Goal: Information Seeking & Learning: Learn about a topic

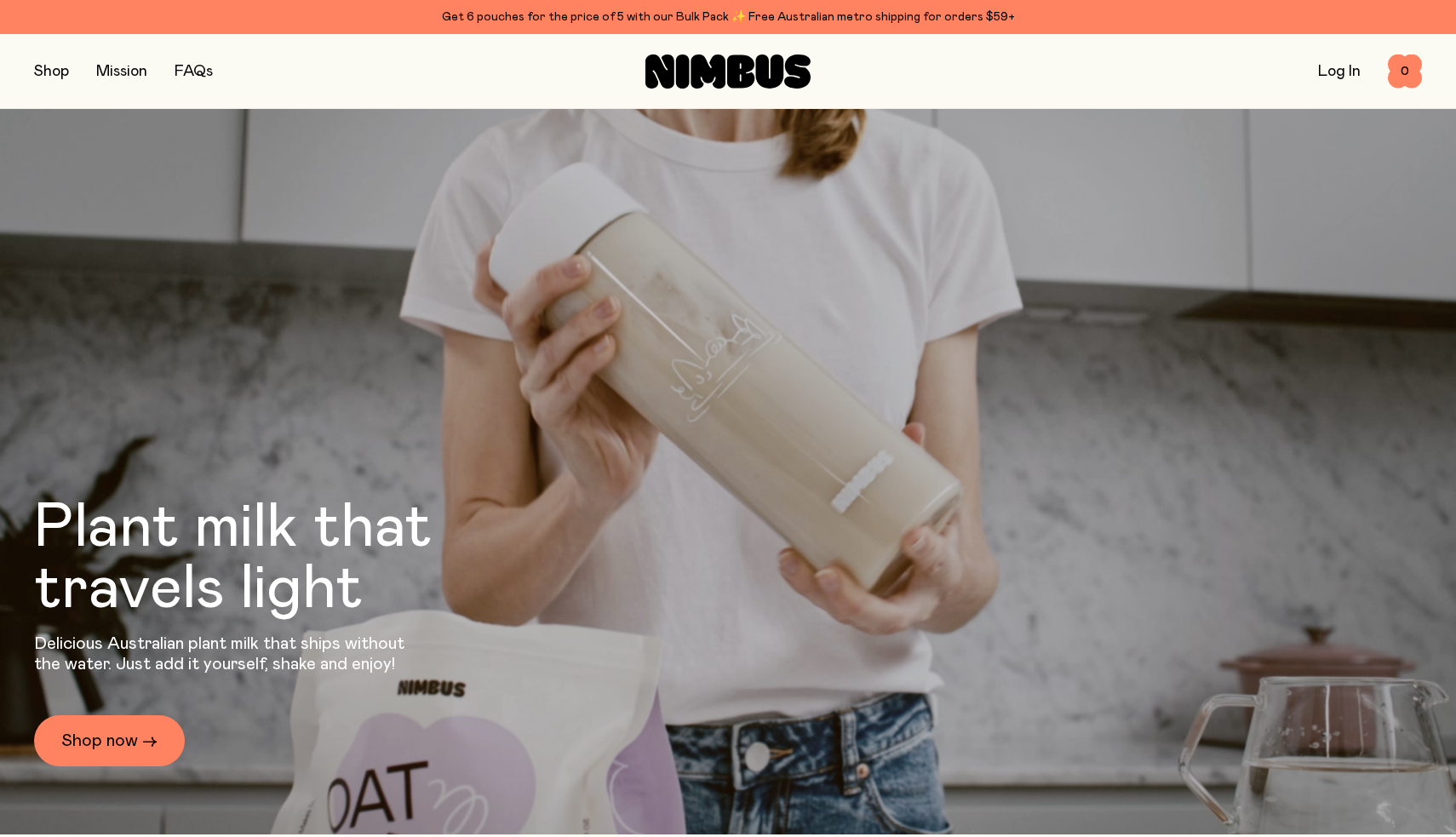
click at [737, 72] on icon at bounding box center [741, 71] width 27 height 33
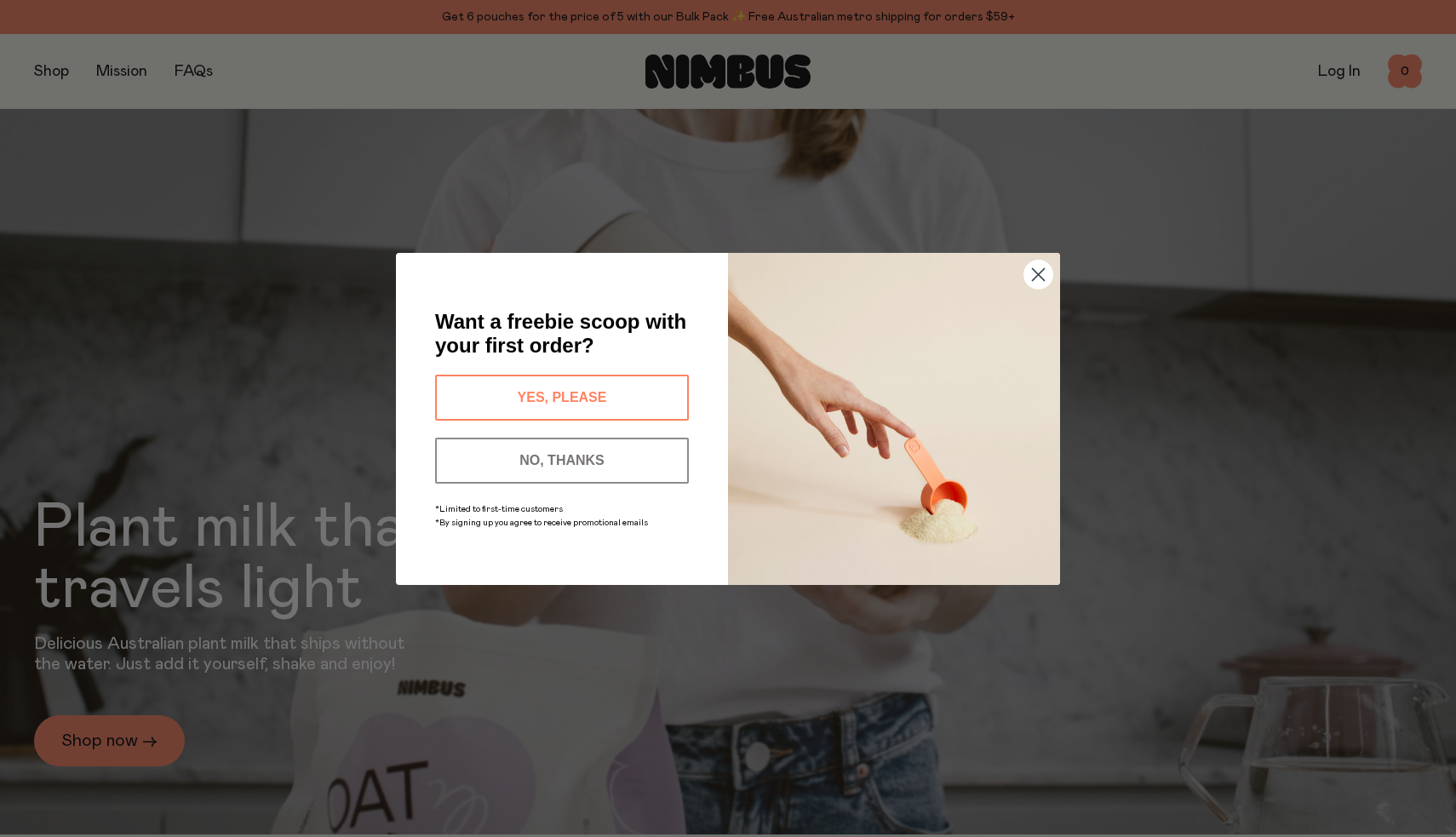
scroll to position [154, 0]
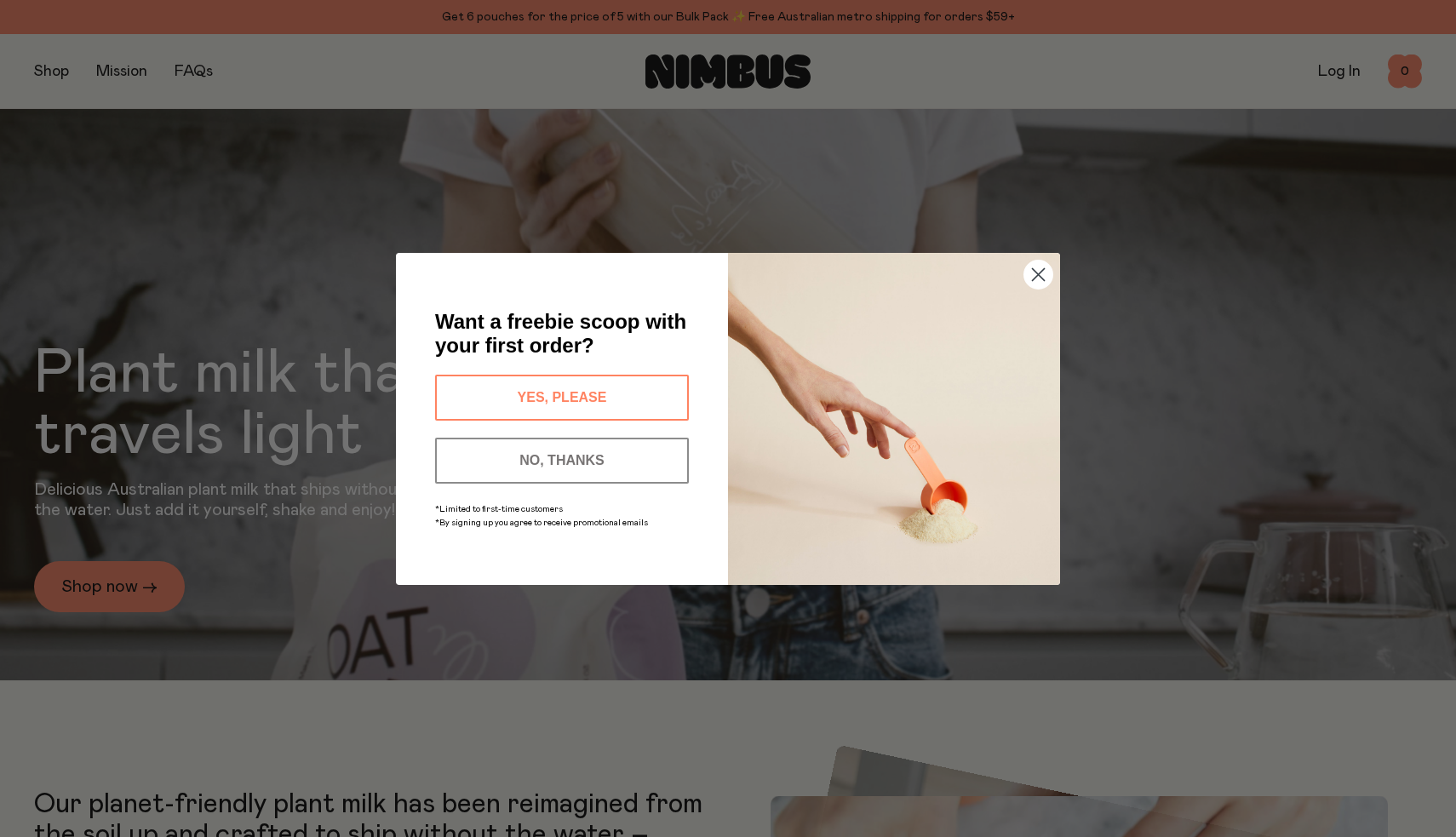
click at [1035, 277] on icon "Close dialog" at bounding box center [1038, 274] width 12 height 12
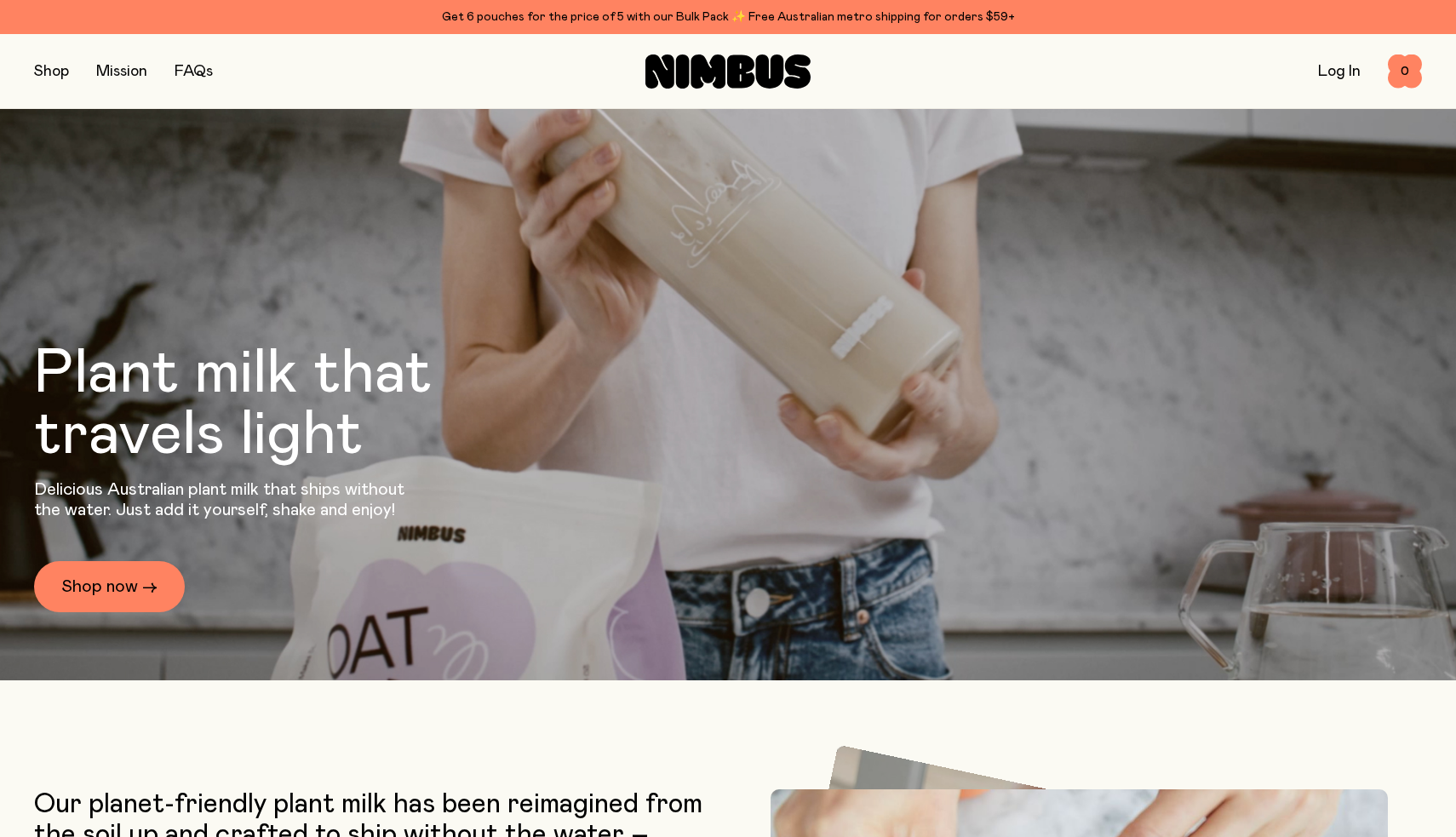
click at [51, 63] on button "button" at bounding box center [51, 71] width 35 height 24
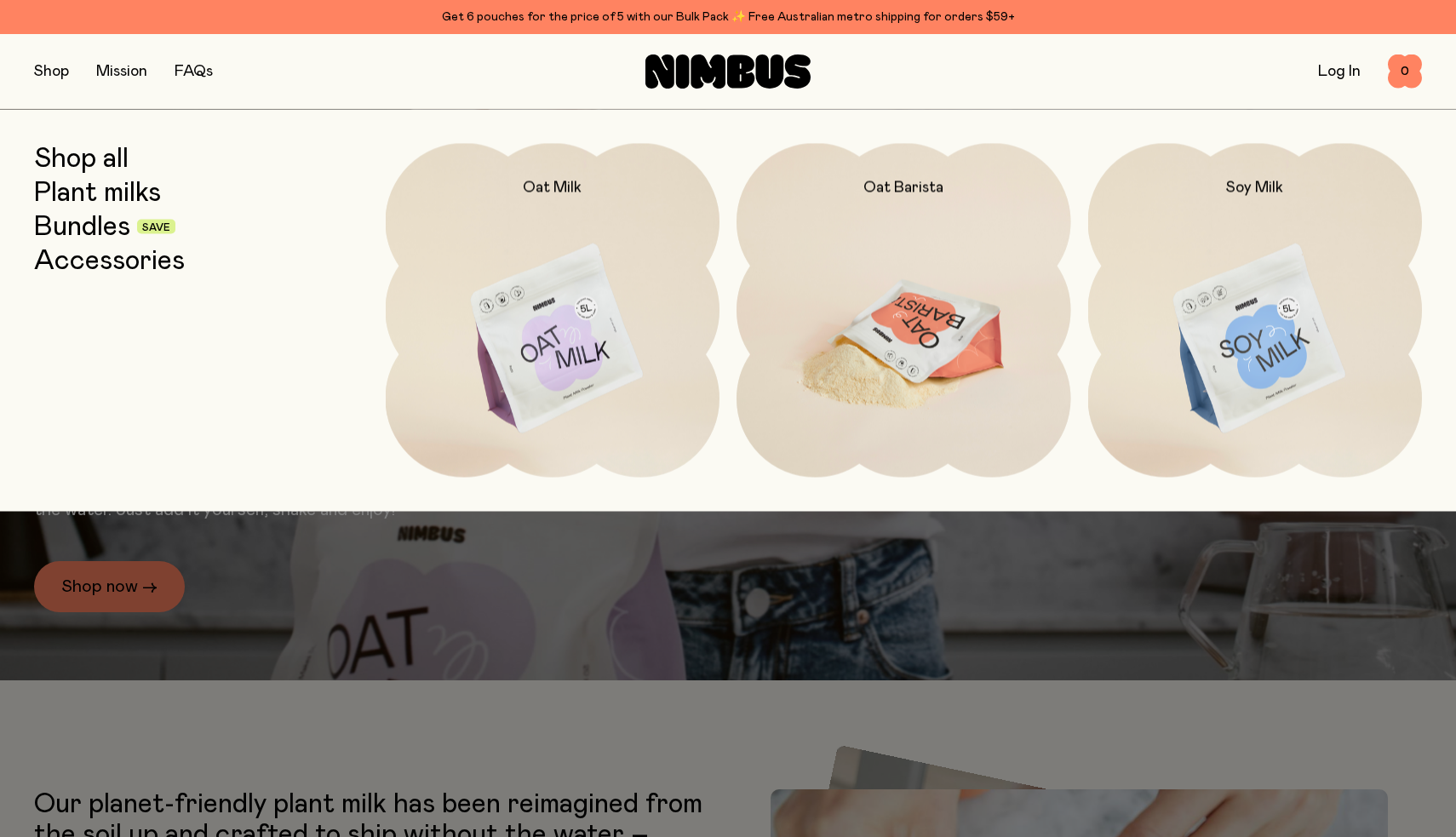
click at [884, 256] on img at bounding box center [903, 339] width 334 height 393
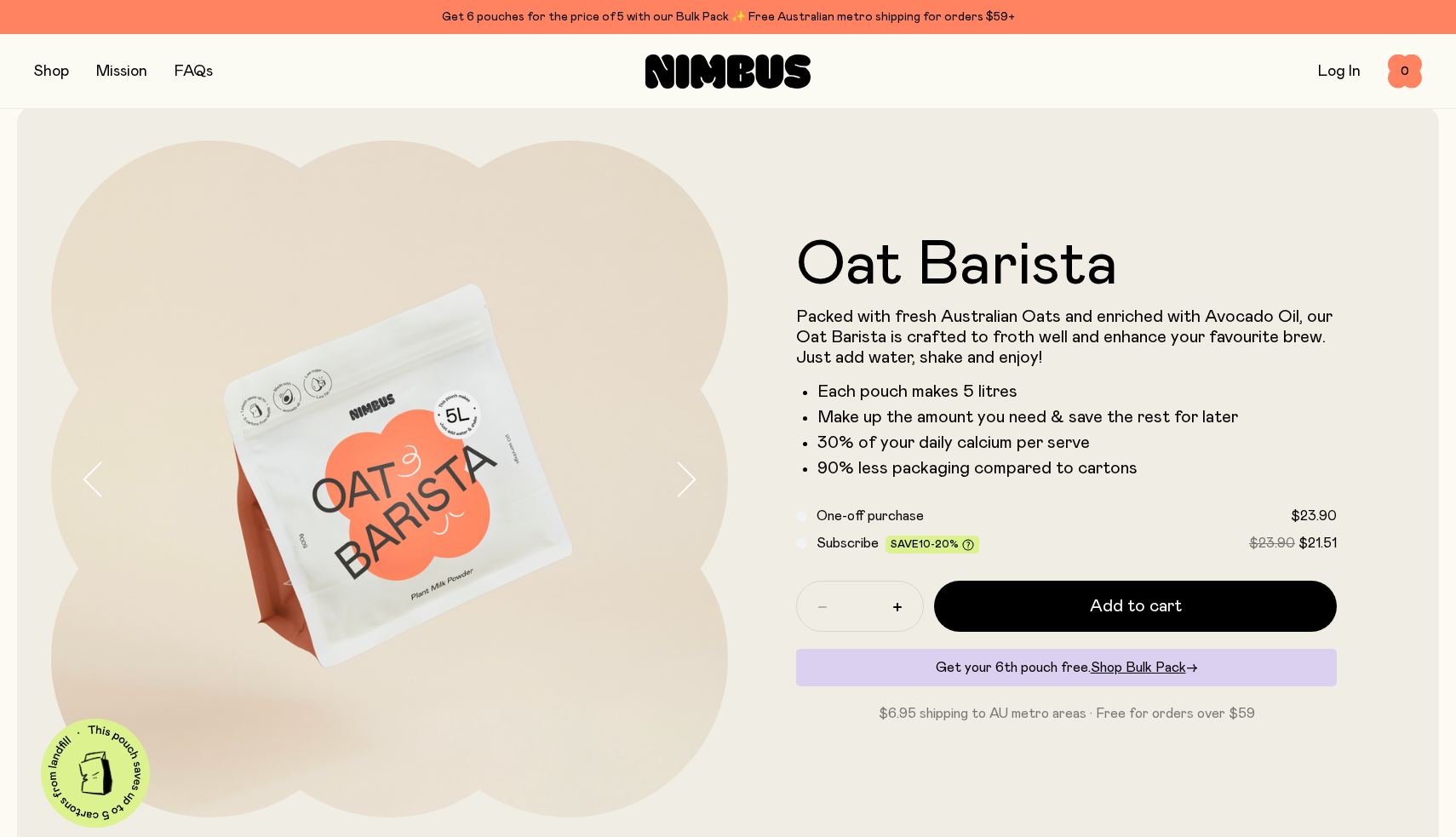
scroll to position [23, 0]
click at [727, 74] on icon at bounding box center [728, 71] width 165 height 34
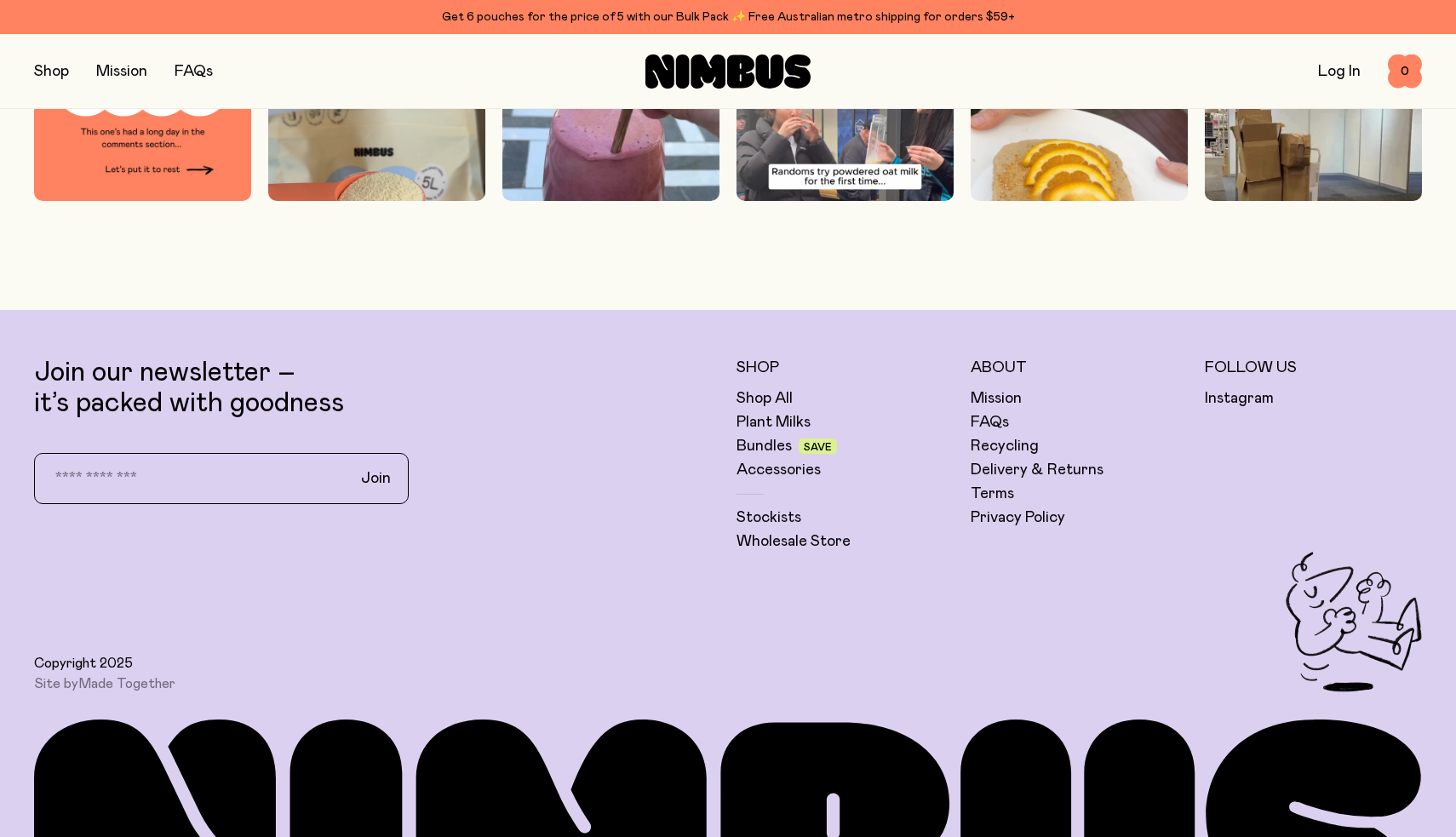
scroll to position [5231, 0]
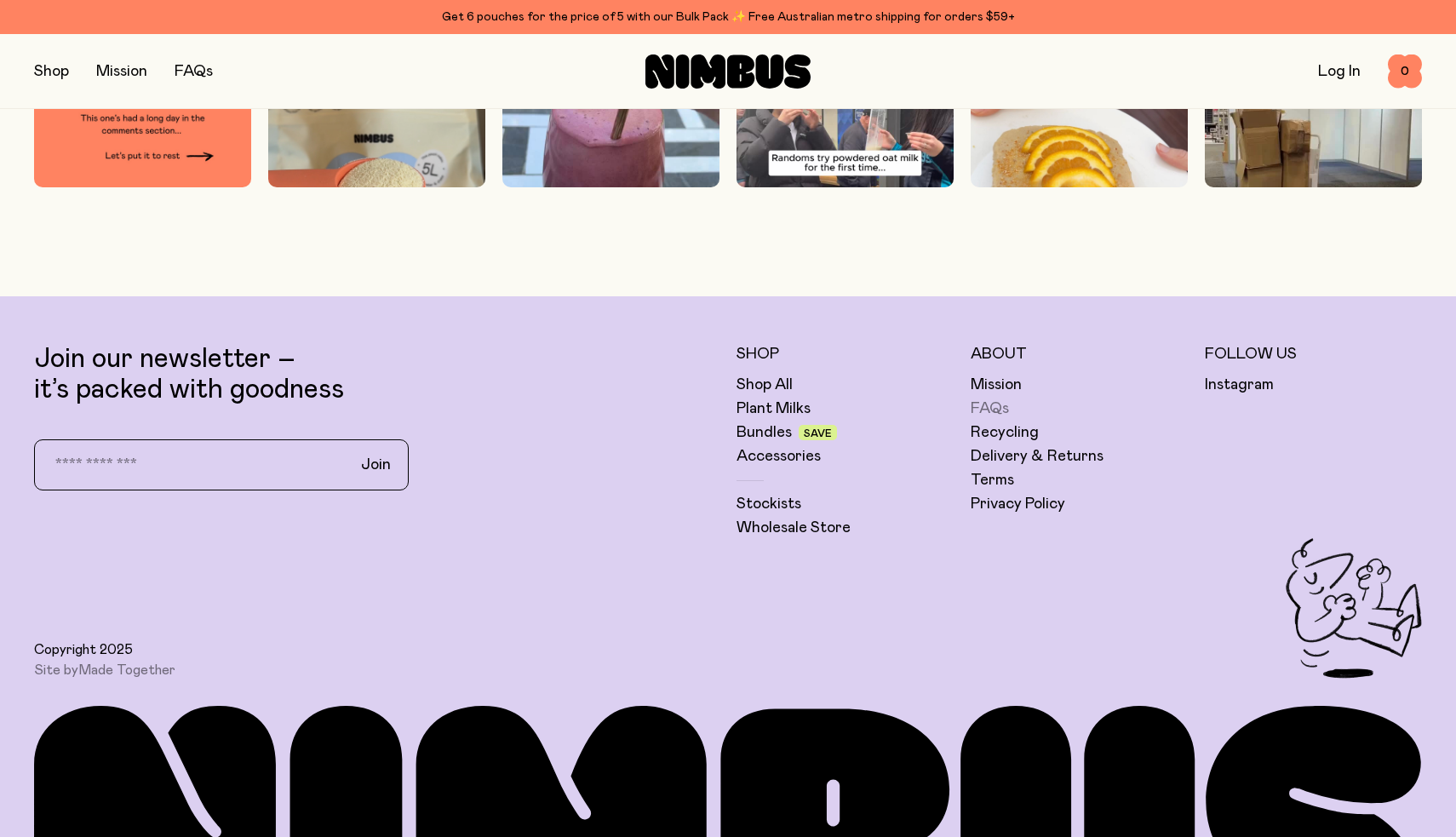
click at [991, 404] on link "FAQs" at bounding box center [990, 409] width 38 height 20
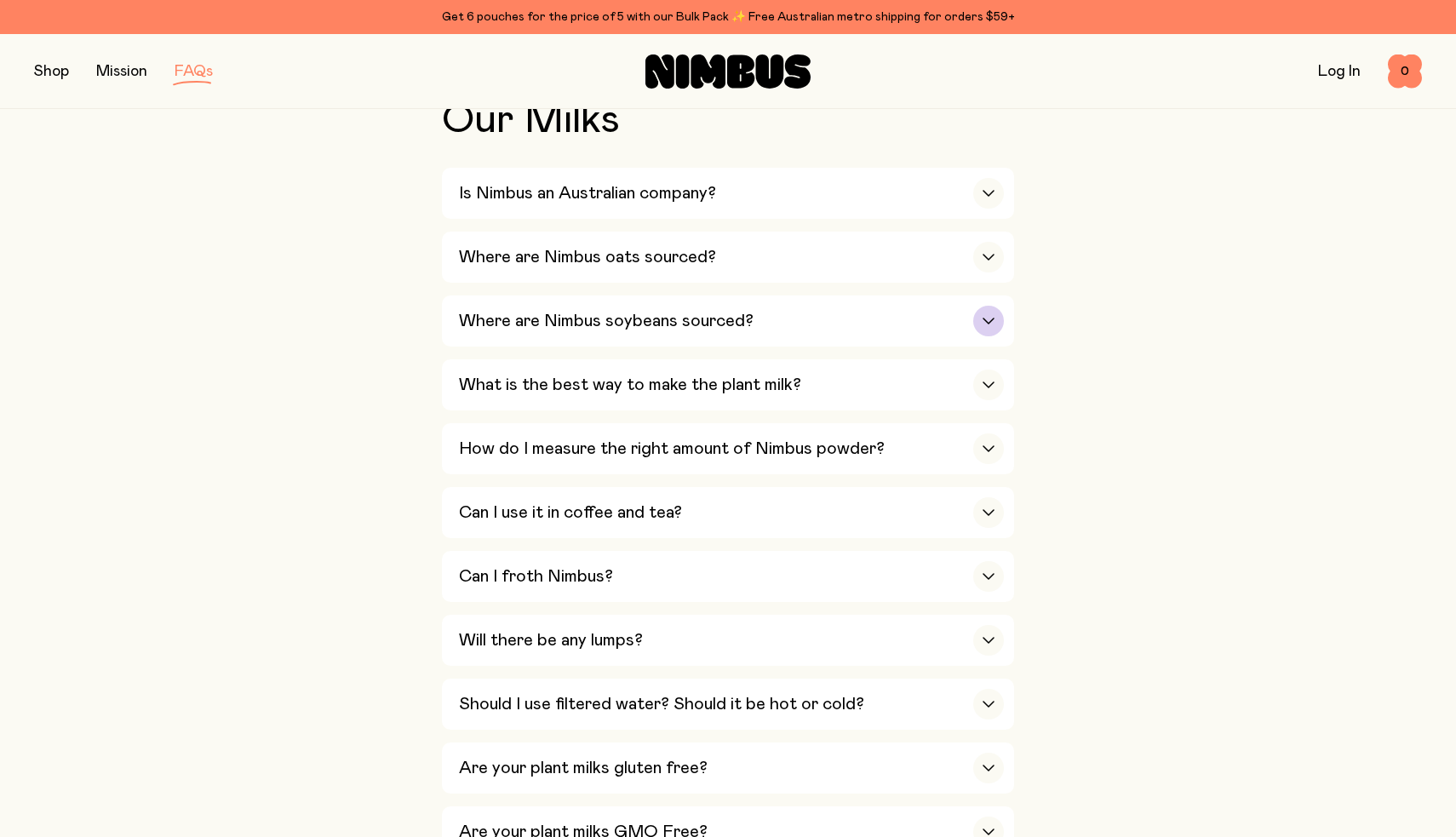
scroll to position [413, 0]
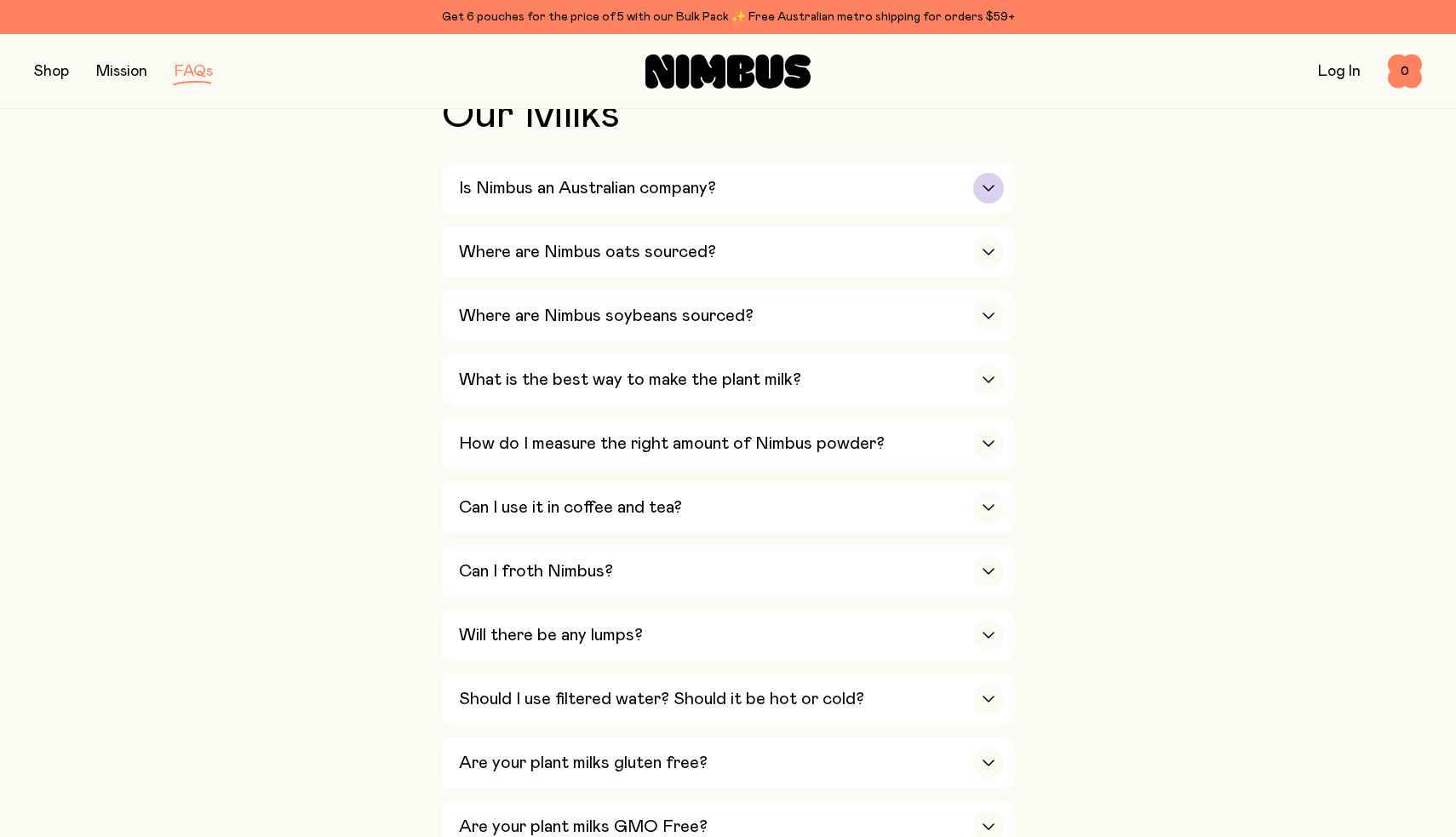
click at [805, 188] on div "Is Nimbus an Australian company?" at bounding box center [731, 189] width 545 height 51
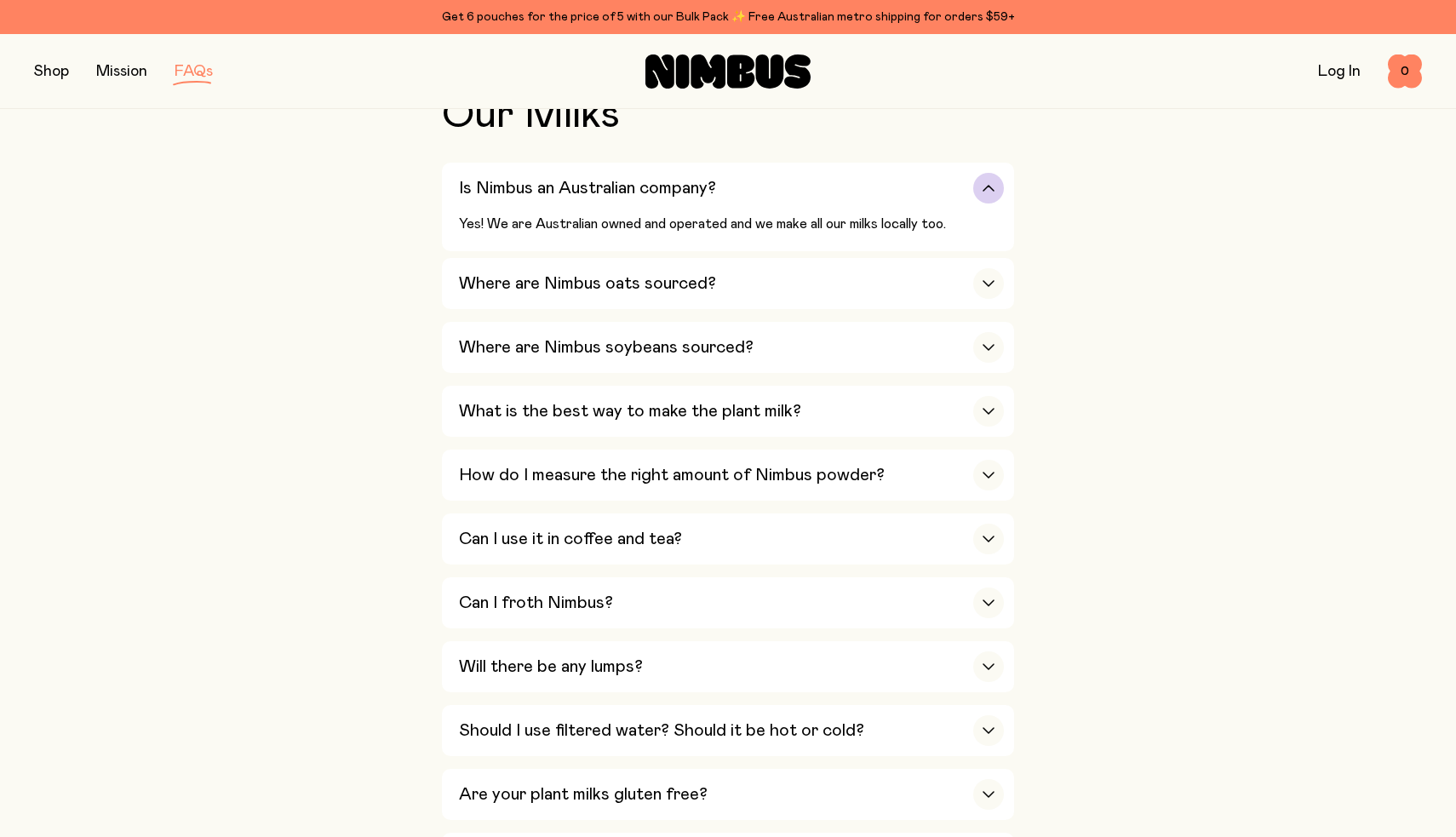
click at [806, 188] on div "Is Nimbus an Australian company?" at bounding box center [731, 189] width 545 height 51
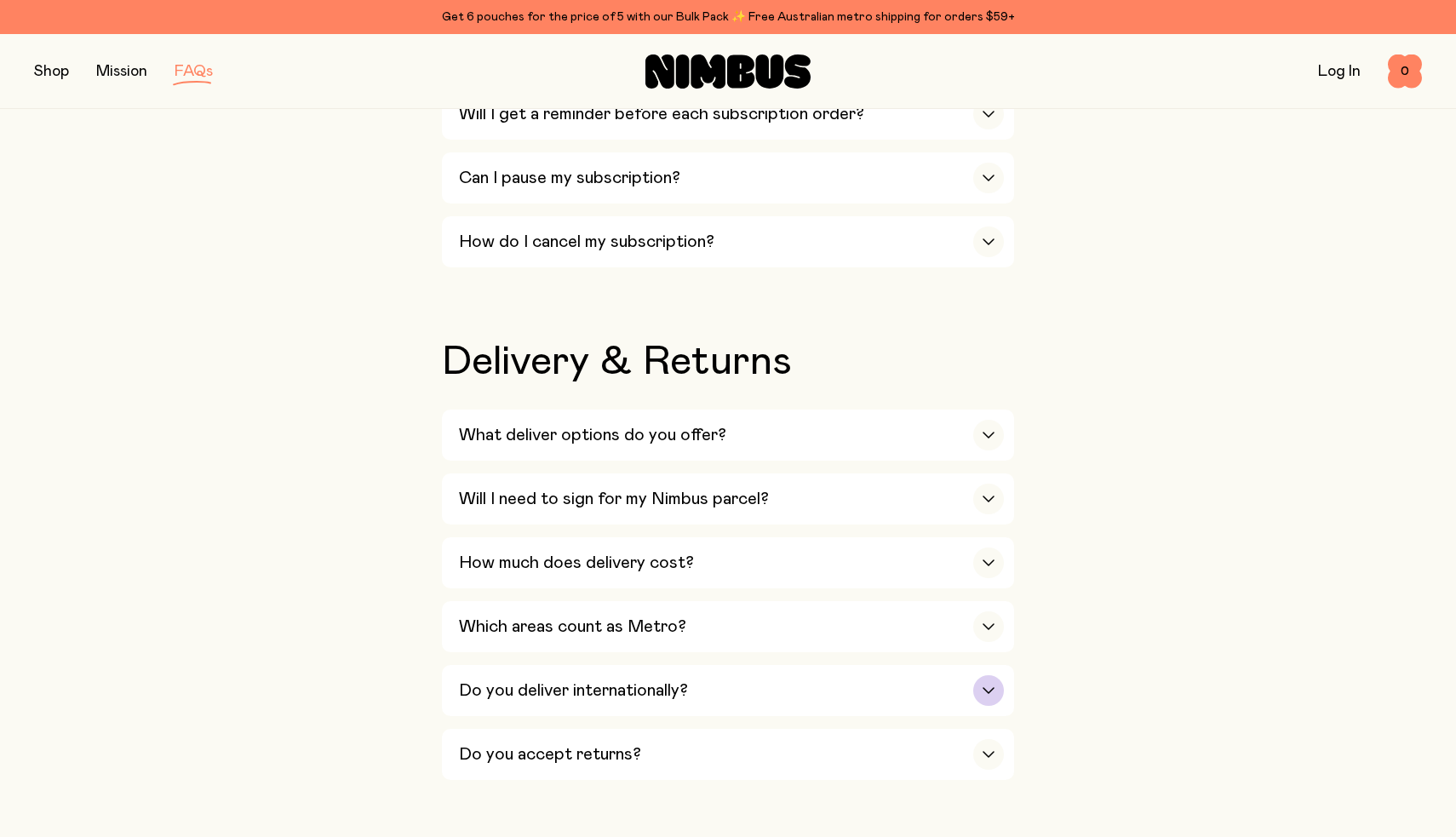
scroll to position [2343, 0]
click at [758, 664] on div "Do you deliver internationally?" at bounding box center [731, 689] width 545 height 51
